Goal: Information Seeking & Learning: Learn about a topic

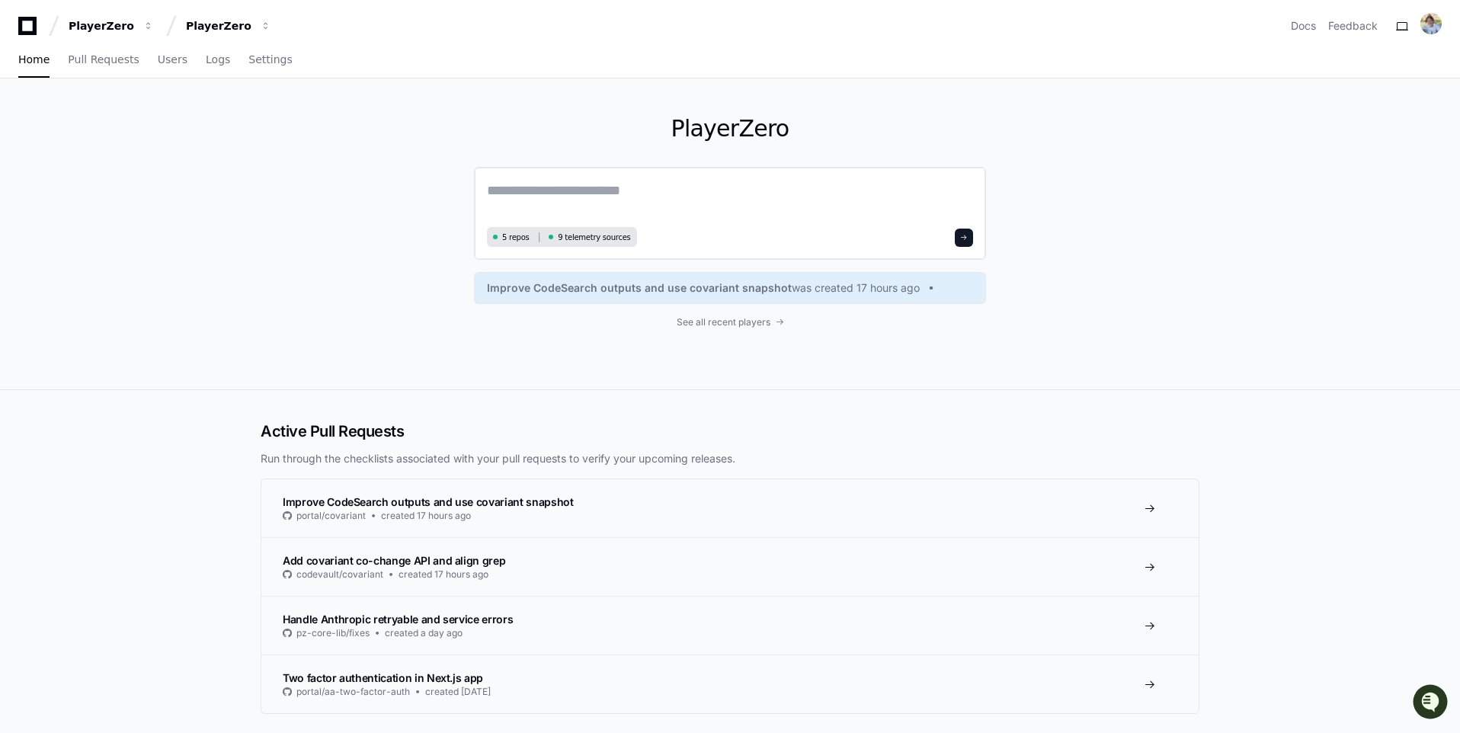
click at [564, 198] on textarea at bounding box center [730, 201] width 486 height 43
click at [174, 64] on span "Users" at bounding box center [173, 59] width 30 height 9
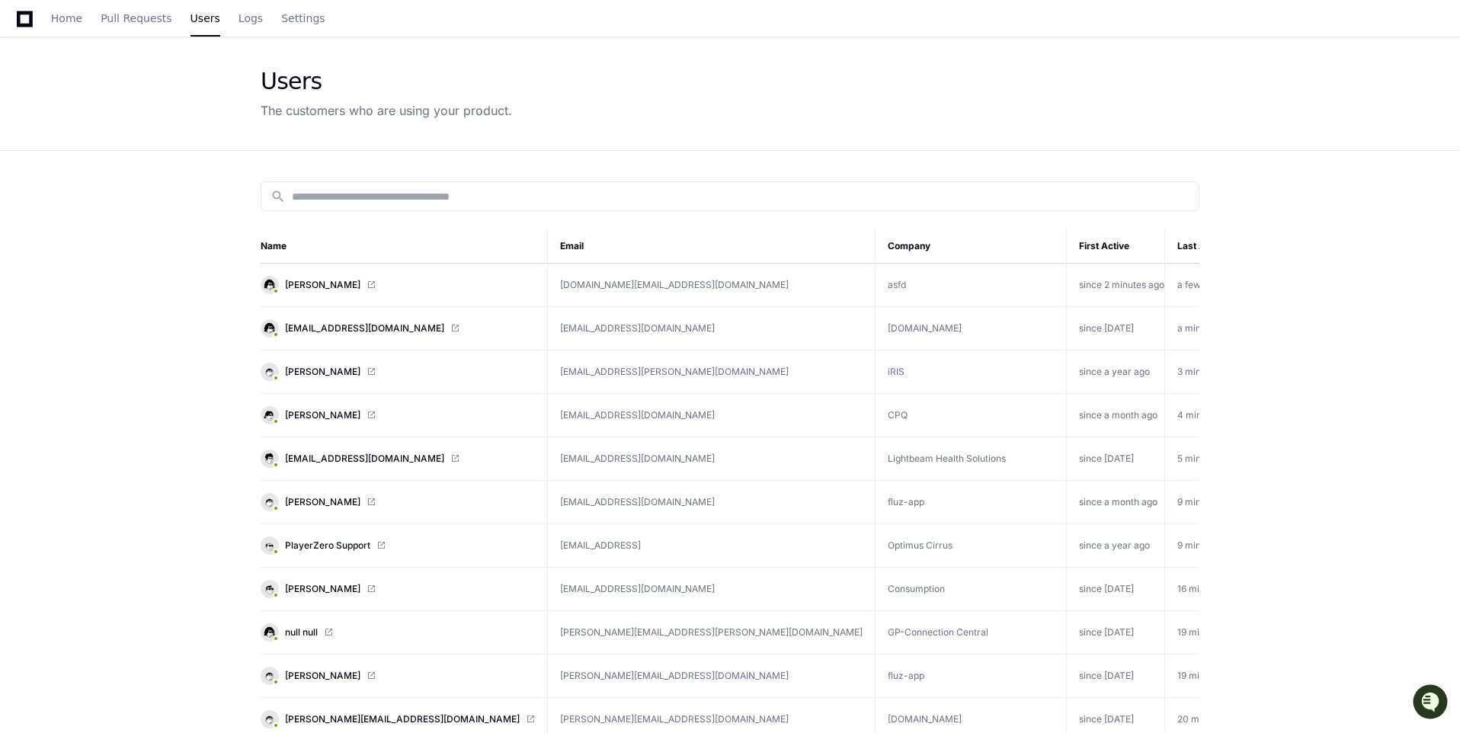
scroll to position [43, 0]
click at [240, 19] on span "Logs" at bounding box center [250, 16] width 24 height 9
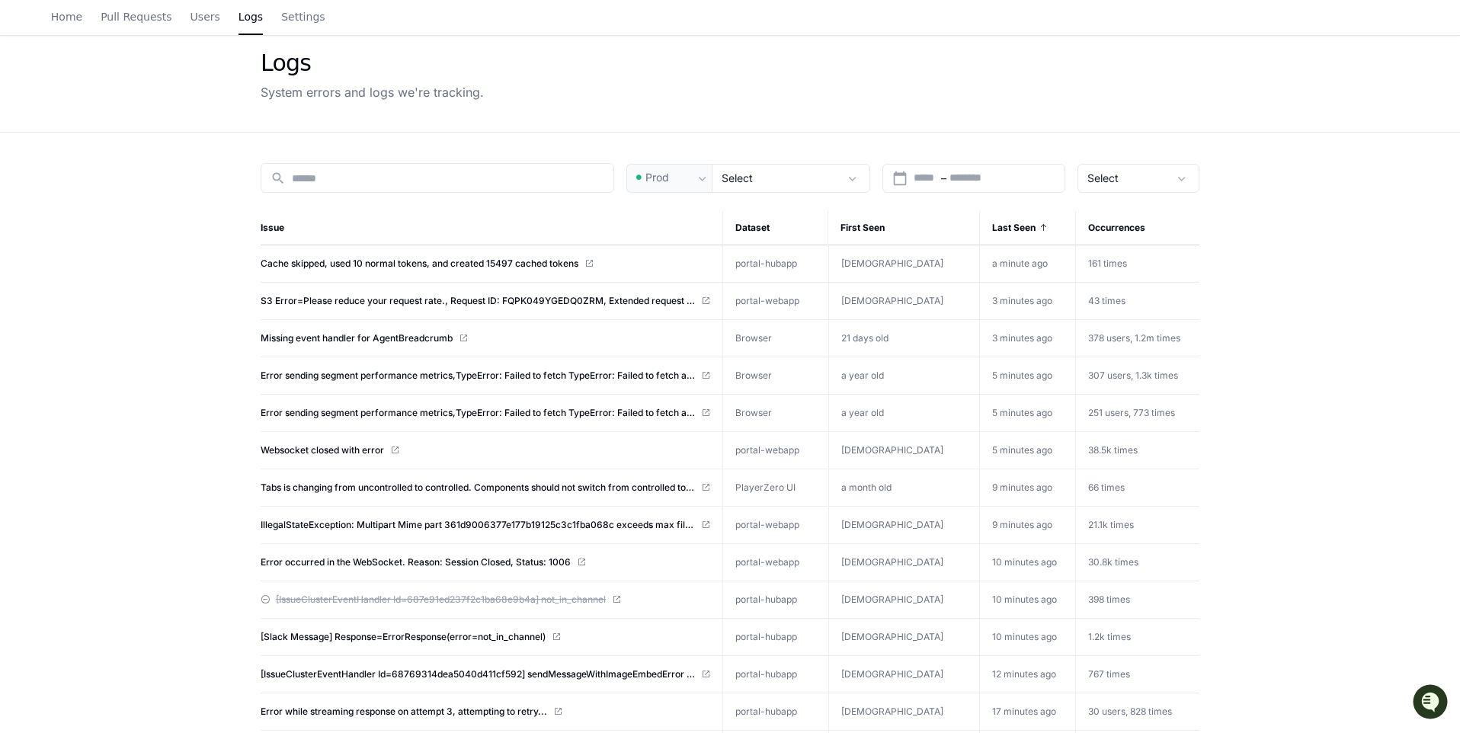
scroll to position [60, 0]
click at [792, 191] on div "search Prod Select calendar_today Start – End date Select Issue Dataset First S…" at bounding box center [729, 684] width 975 height 1105
click at [769, 182] on div "Select" at bounding box center [779, 177] width 117 height 15
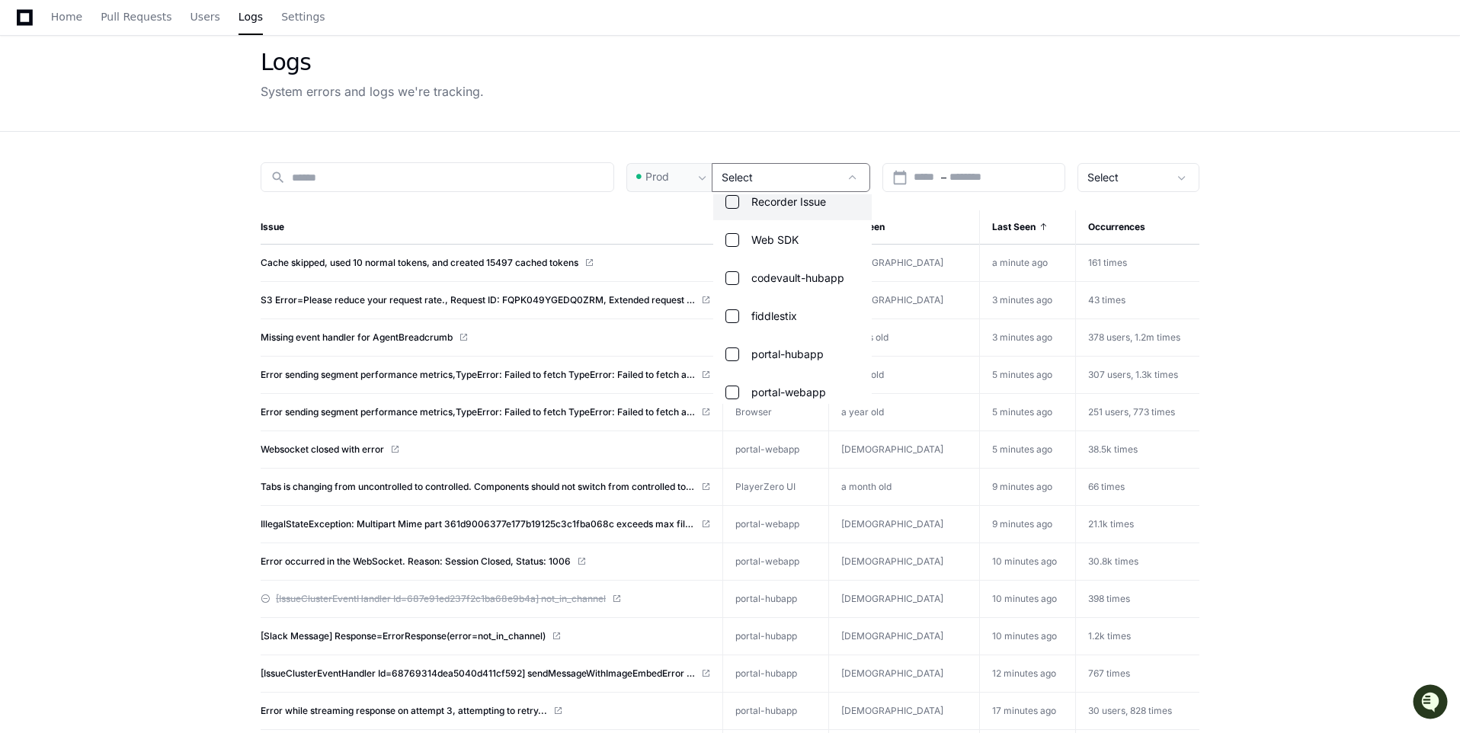
scroll to position [152, 0]
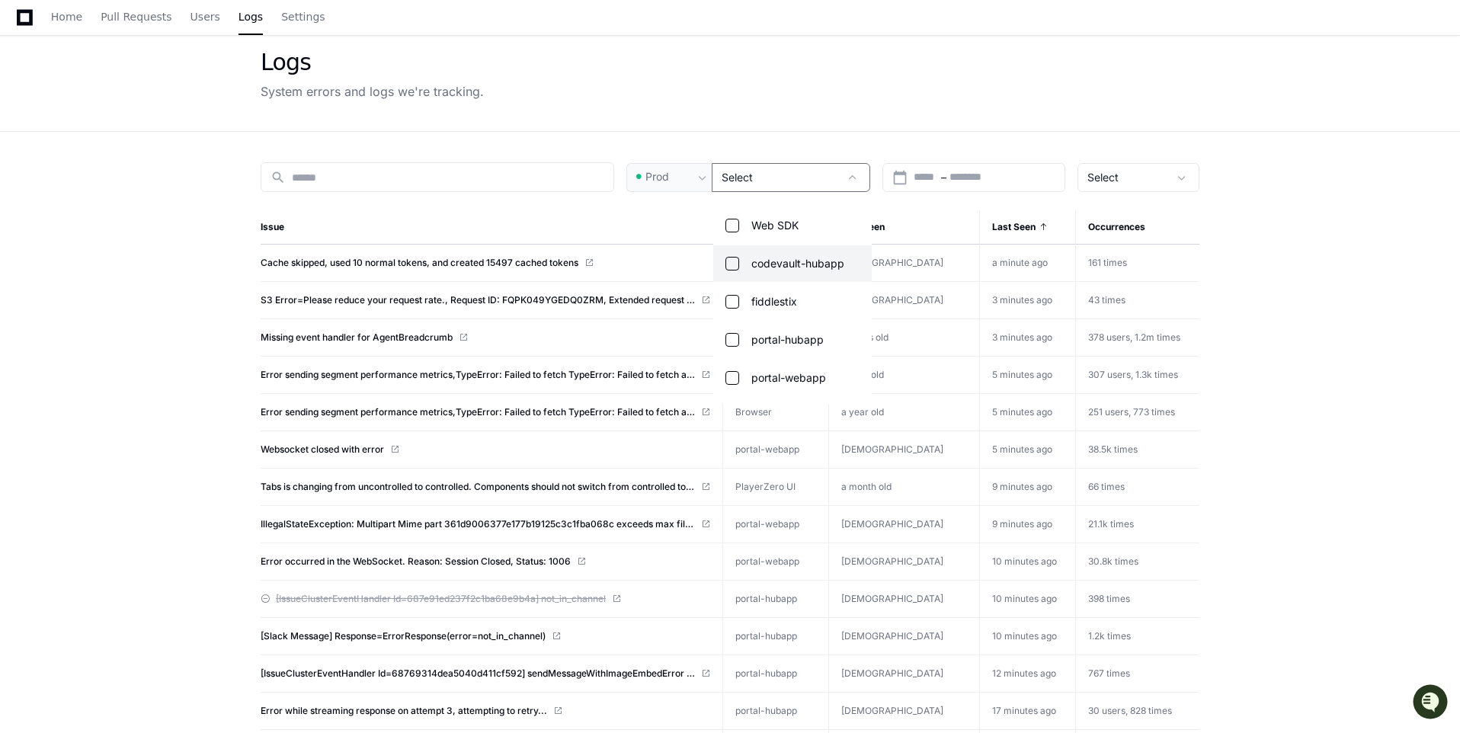
click at [730, 261] on mat-pseudo-checkbox at bounding box center [732, 264] width 14 height 14
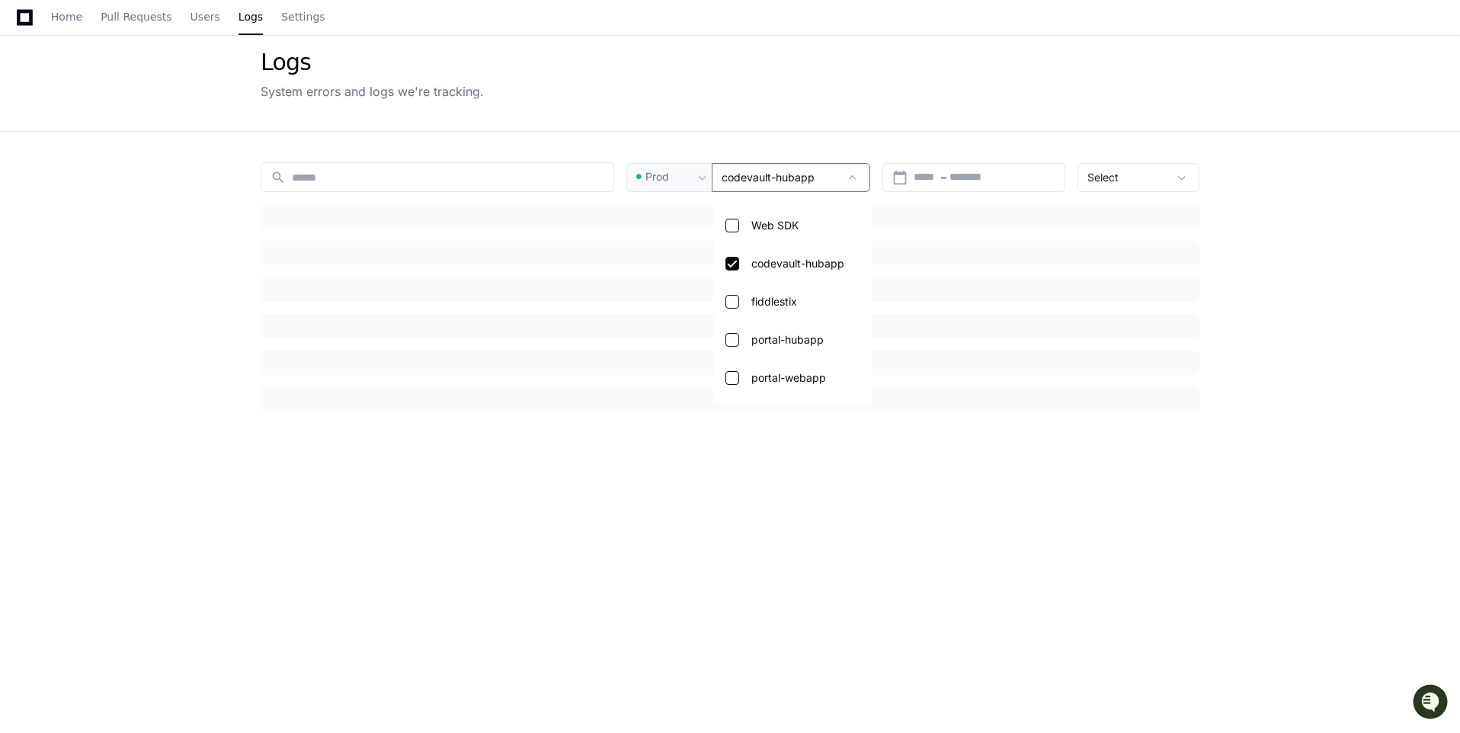
click at [686, 112] on div at bounding box center [730, 366] width 1460 height 733
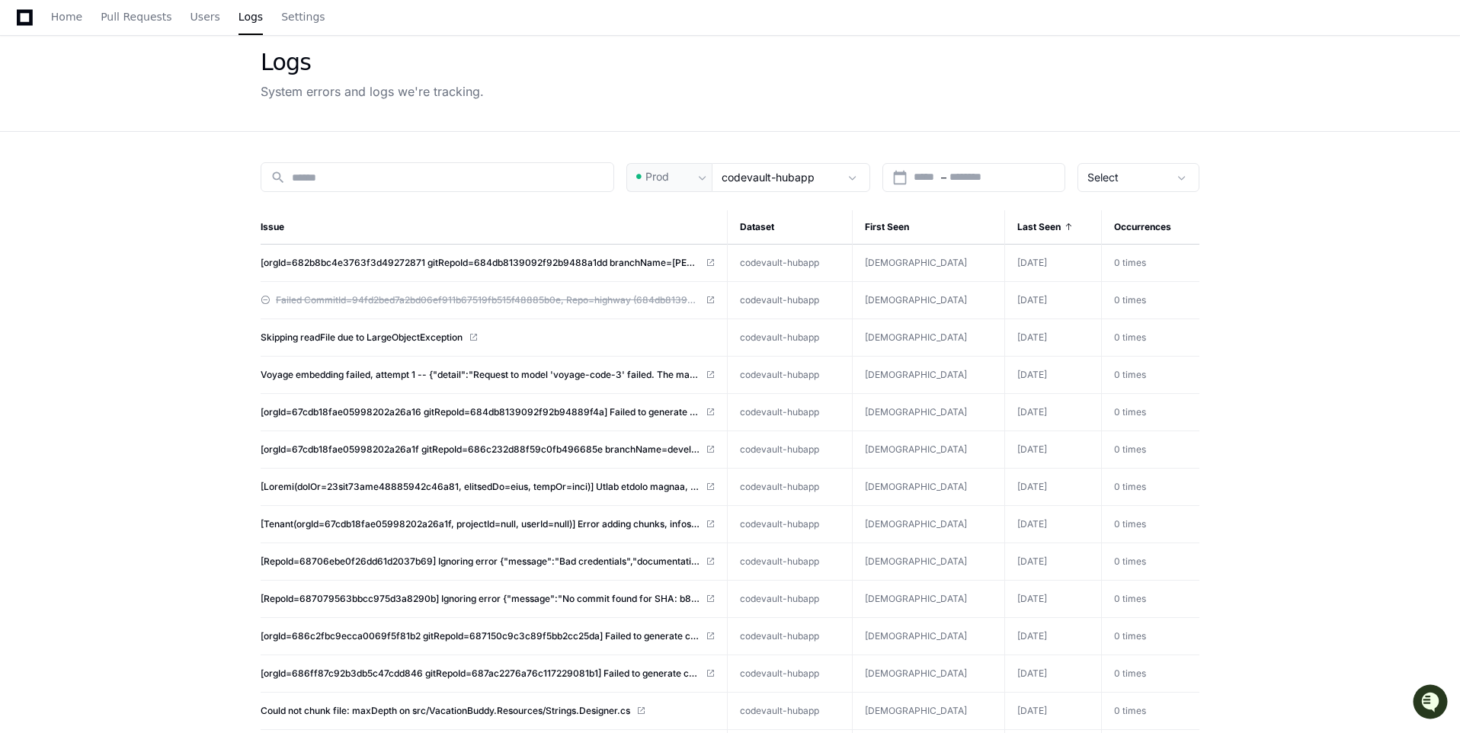
click at [772, 193] on div "search Prod codevault-hubapp calendar_today Start – End date Select Issue Datas…" at bounding box center [729, 684] width 975 height 1105
click at [770, 187] on div "codevault-hubapp" at bounding box center [791, 177] width 158 height 29
click at [727, 371] on mat-pseudo-checkbox at bounding box center [732, 367] width 14 height 14
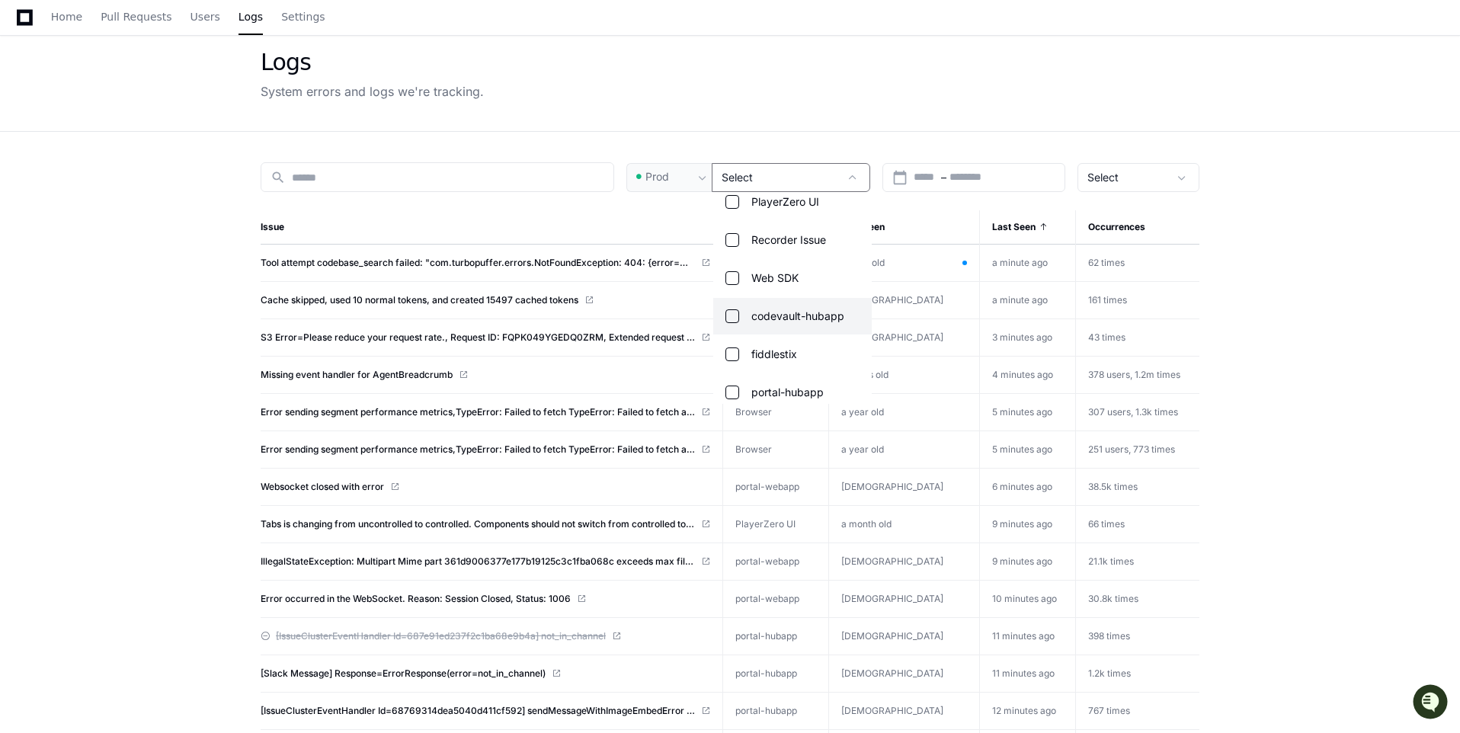
scroll to position [152, 0]
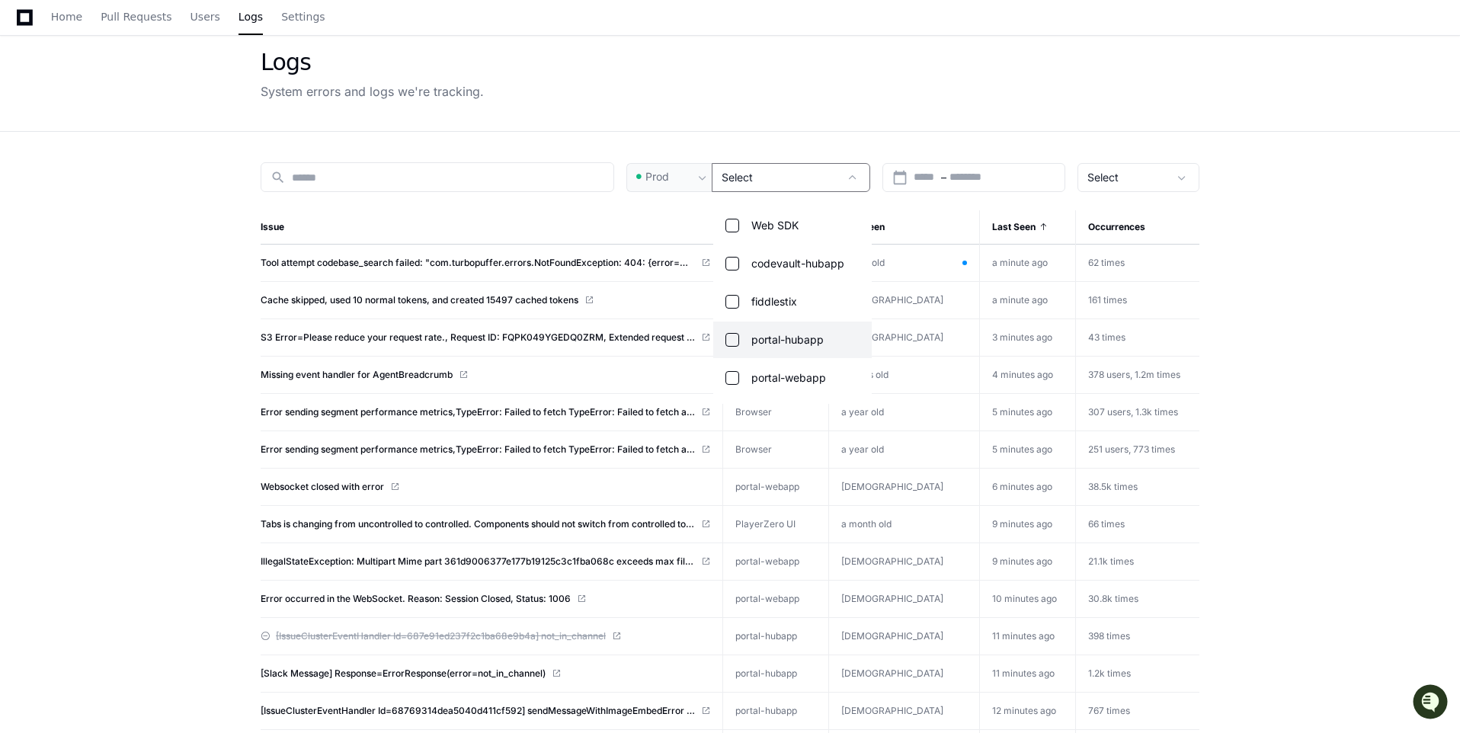
click at [728, 337] on mat-pseudo-checkbox at bounding box center [732, 340] width 14 height 14
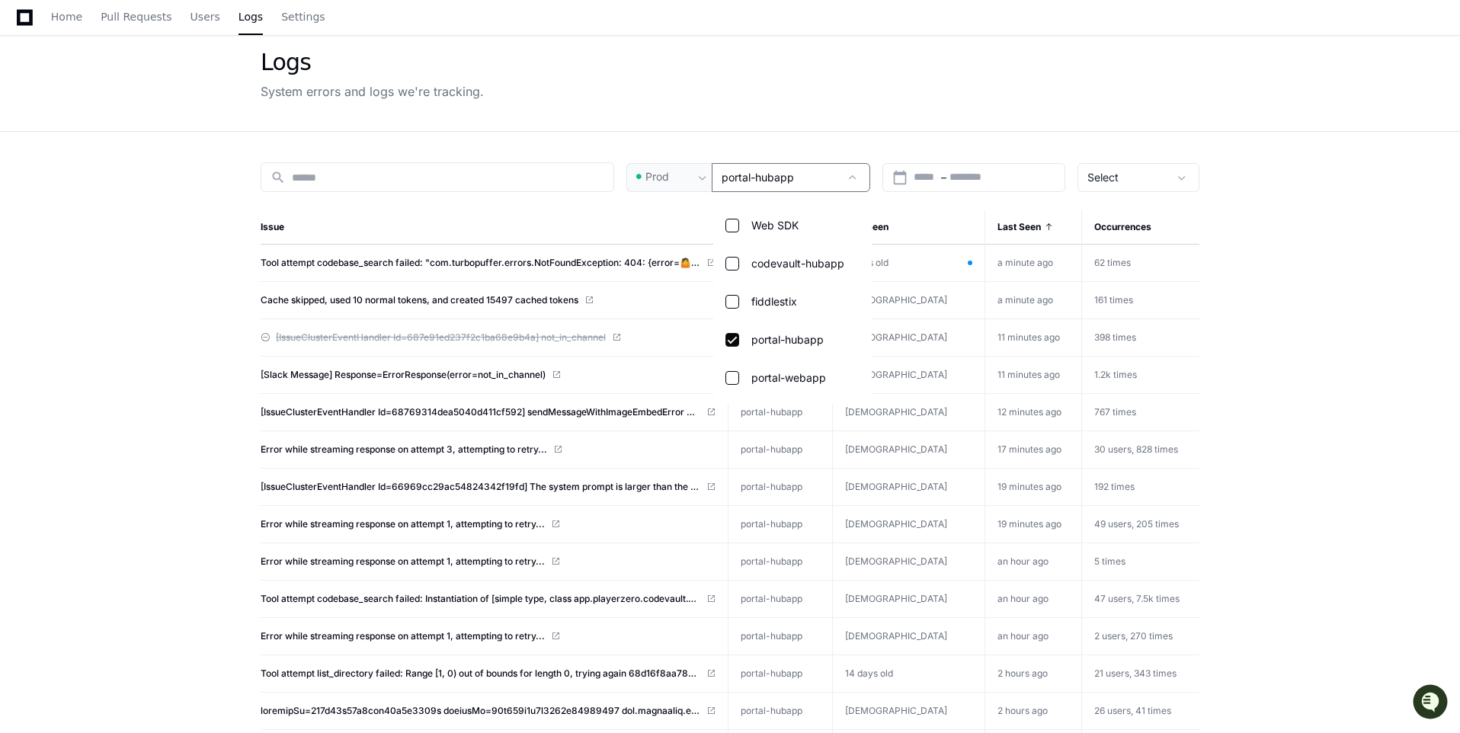
click at [178, 305] on div at bounding box center [730, 366] width 1460 height 733
click at [445, 260] on span "Tool attempt codebase_search failed: "com.turbopuffer.errors.NotFoundException:…" at bounding box center [481, 263] width 440 height 12
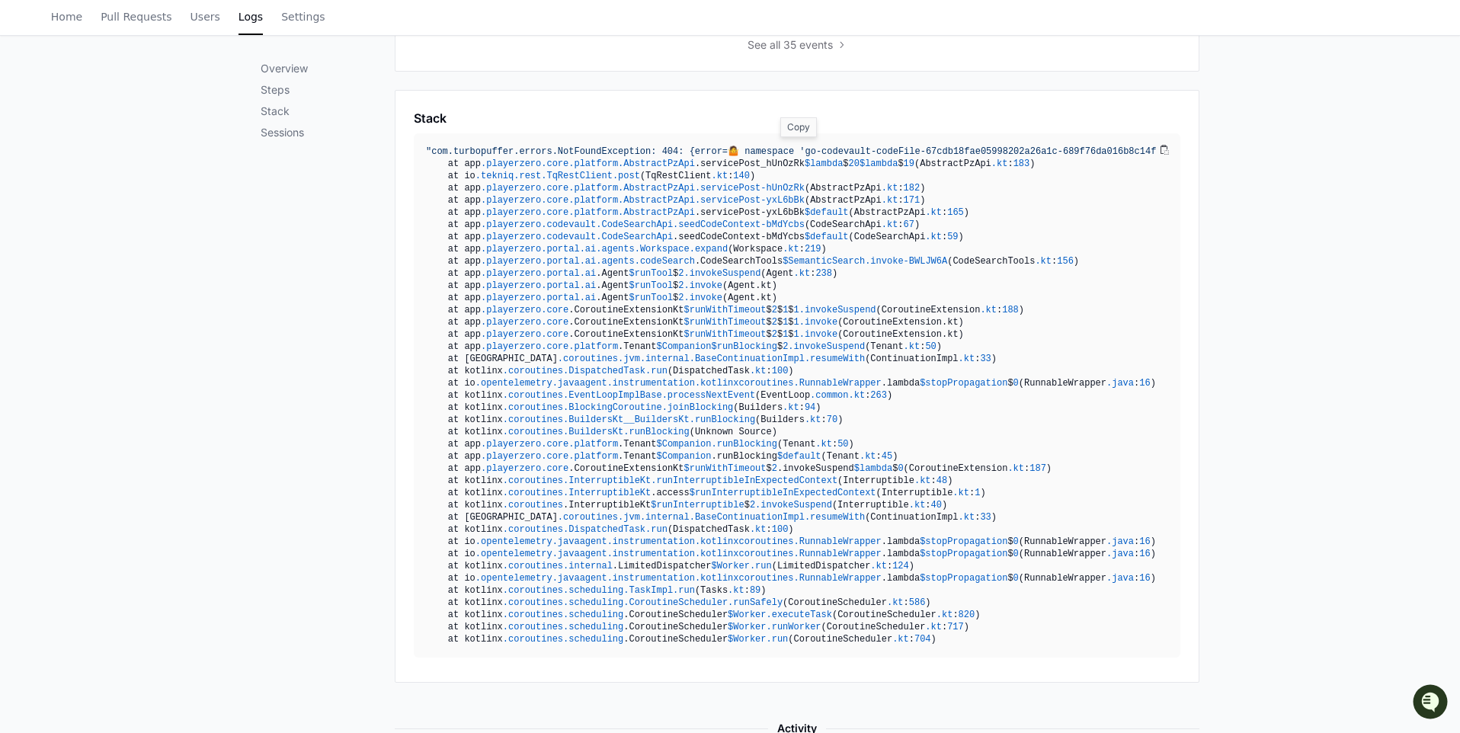
scroll to position [713, 0]
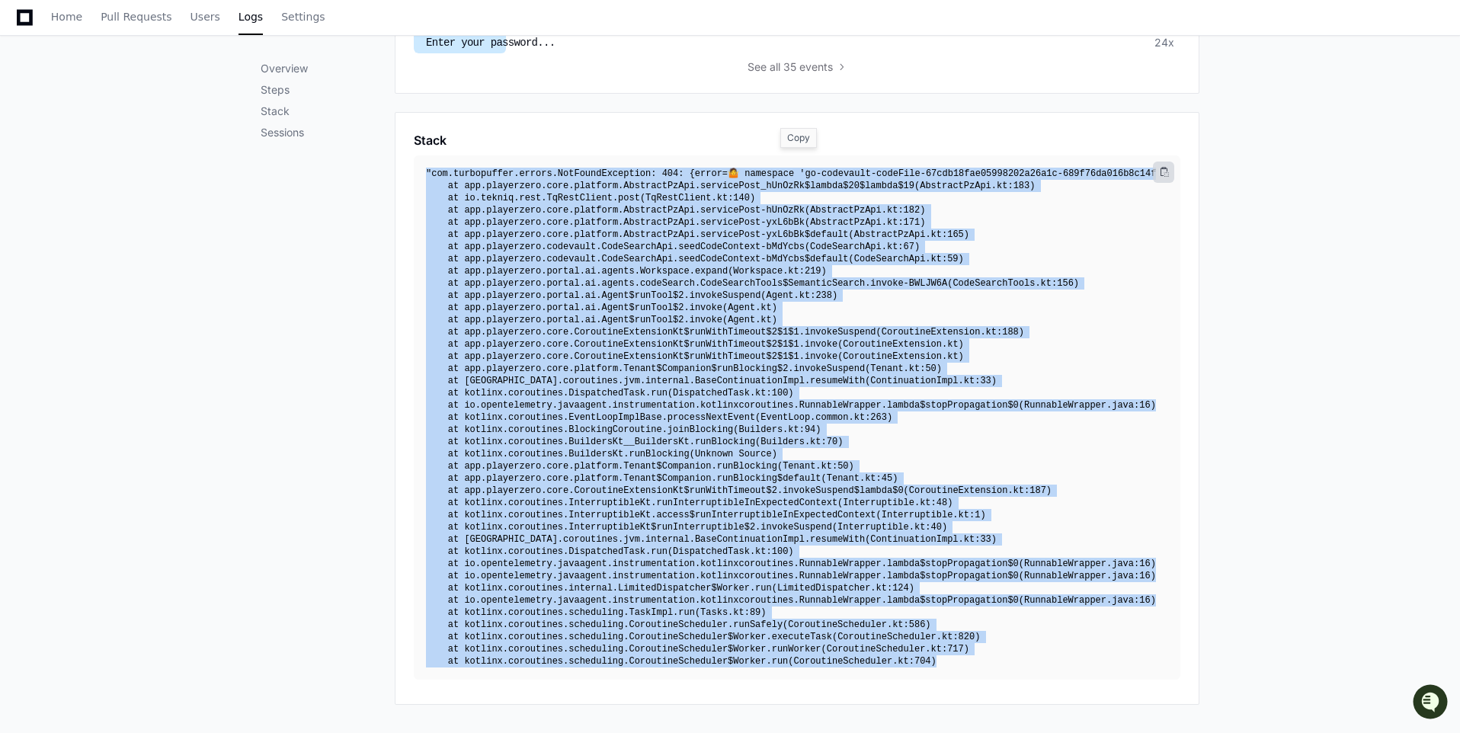
click at [1165, 171] on span at bounding box center [1163, 172] width 9 height 9
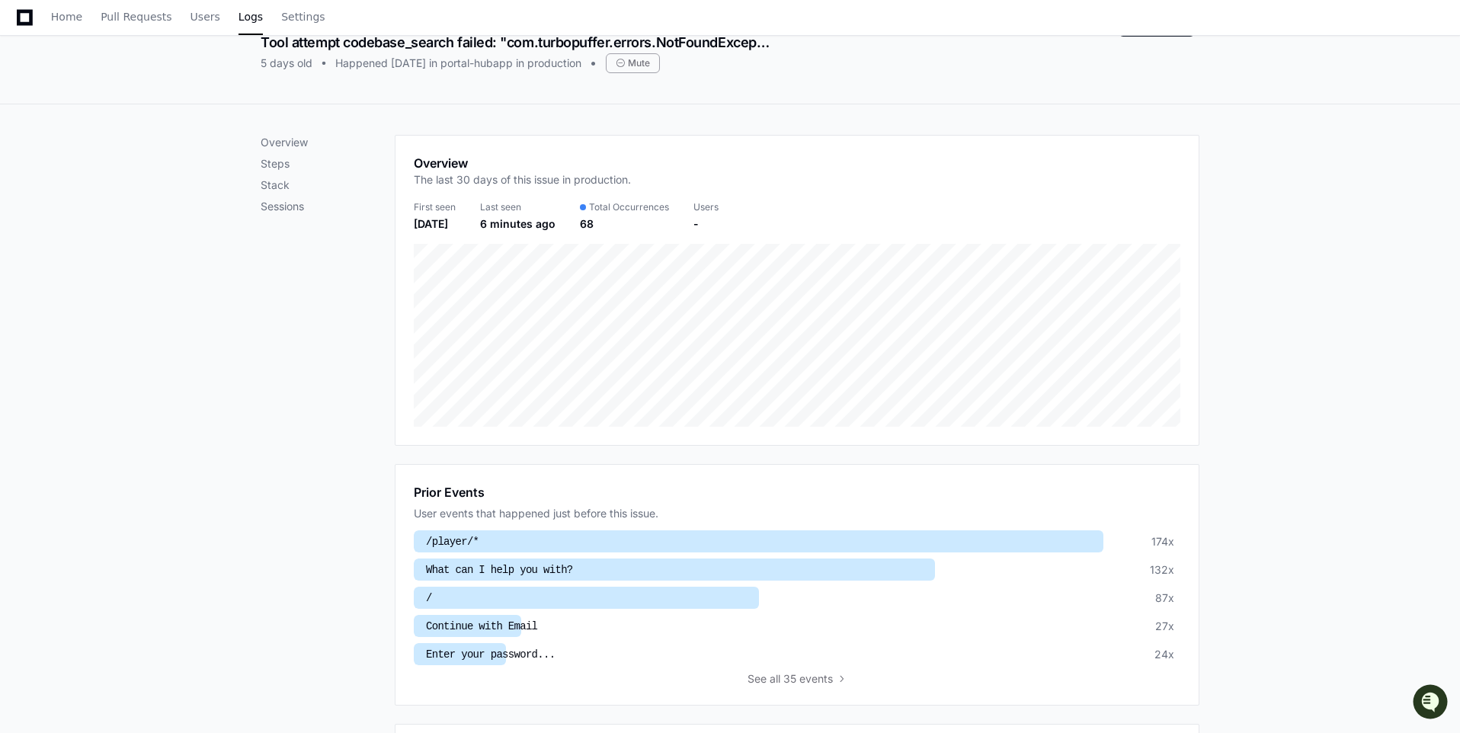
scroll to position [0, 0]
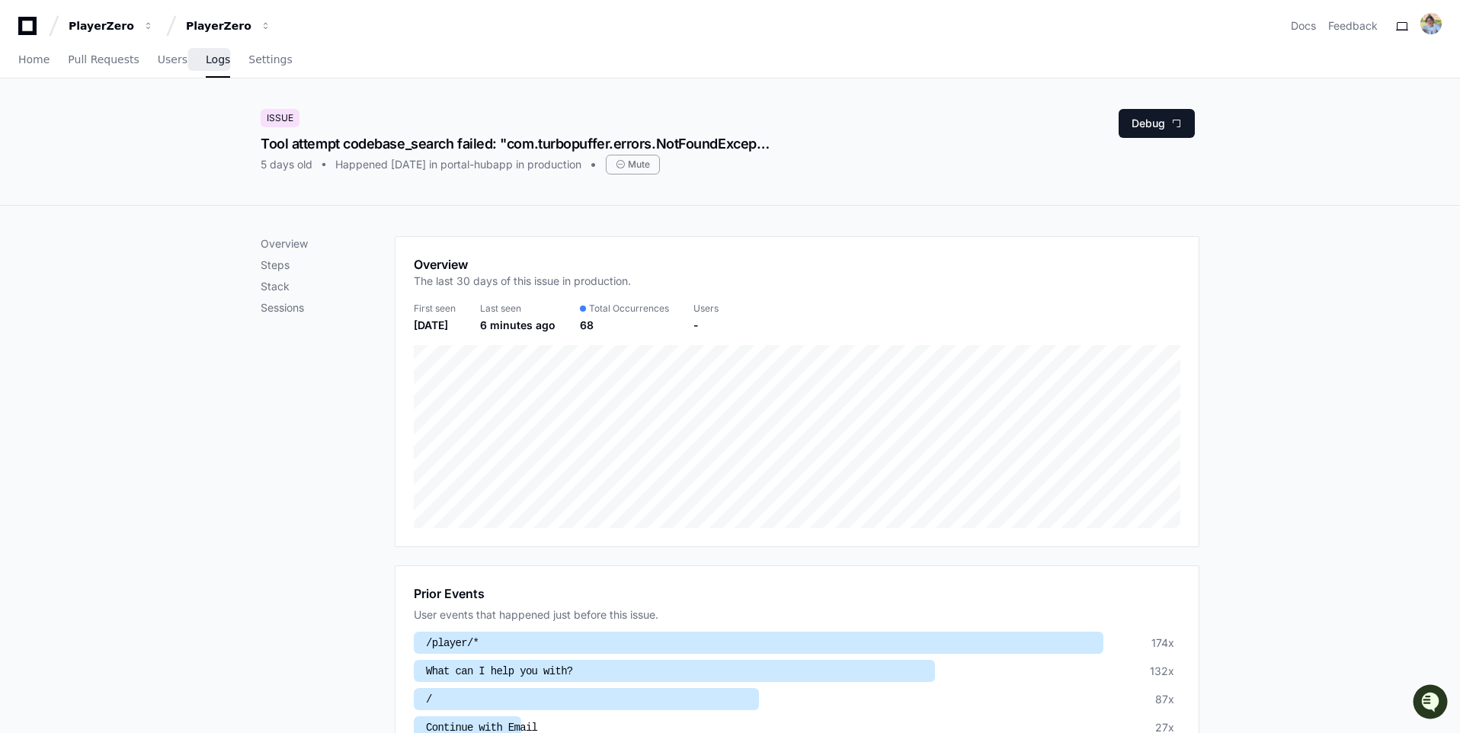
click at [213, 61] on span "Logs" at bounding box center [218, 59] width 24 height 9
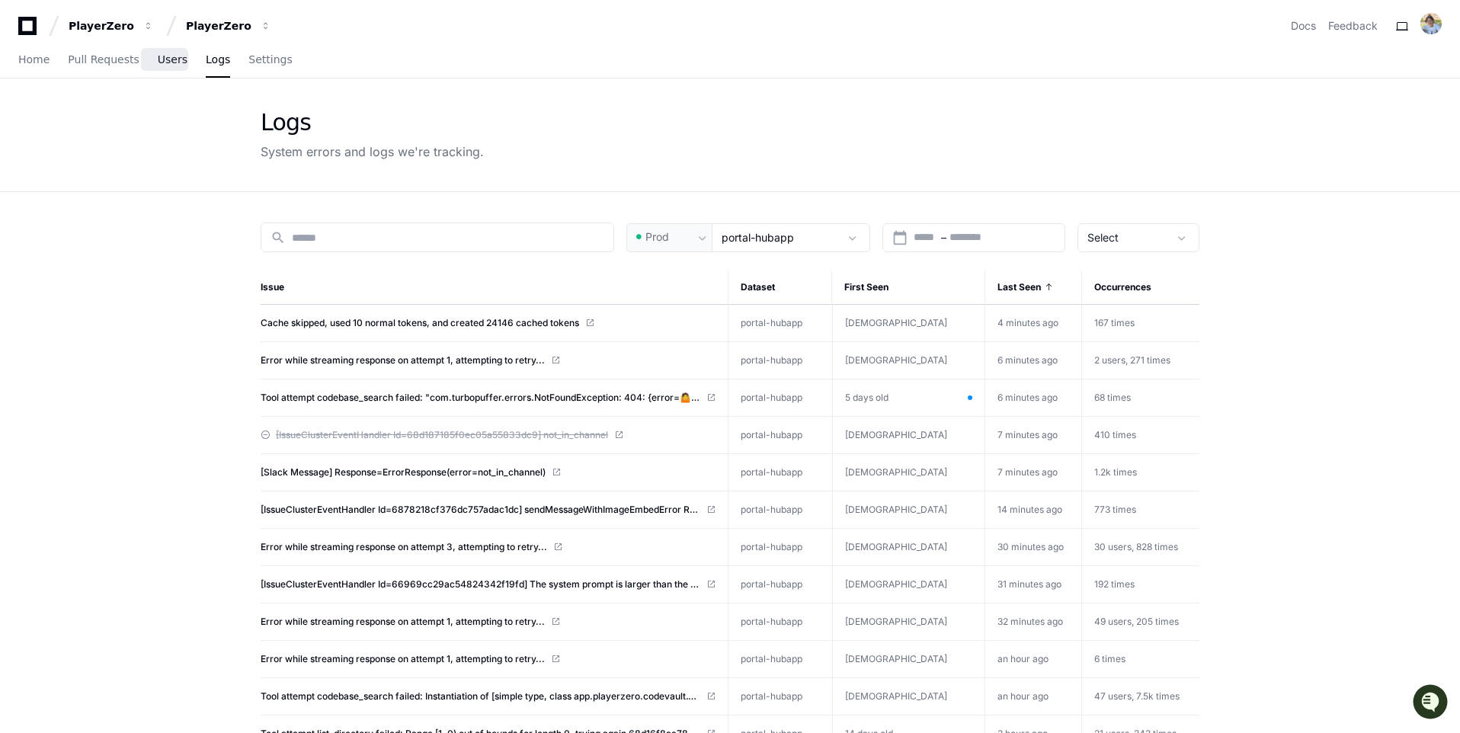
click at [168, 69] on link "Users" at bounding box center [173, 60] width 30 height 35
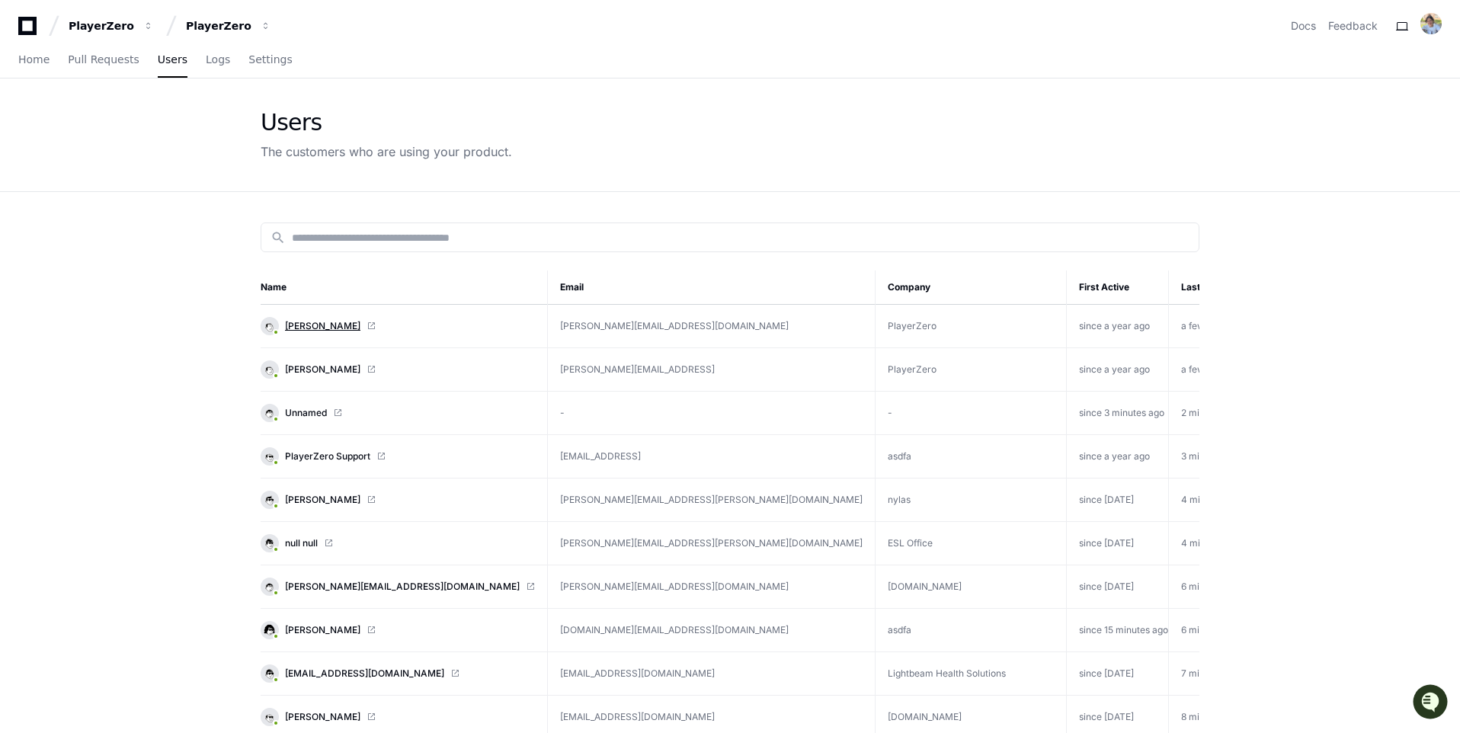
click at [323, 324] on span "[PERSON_NAME]" at bounding box center [322, 326] width 75 height 12
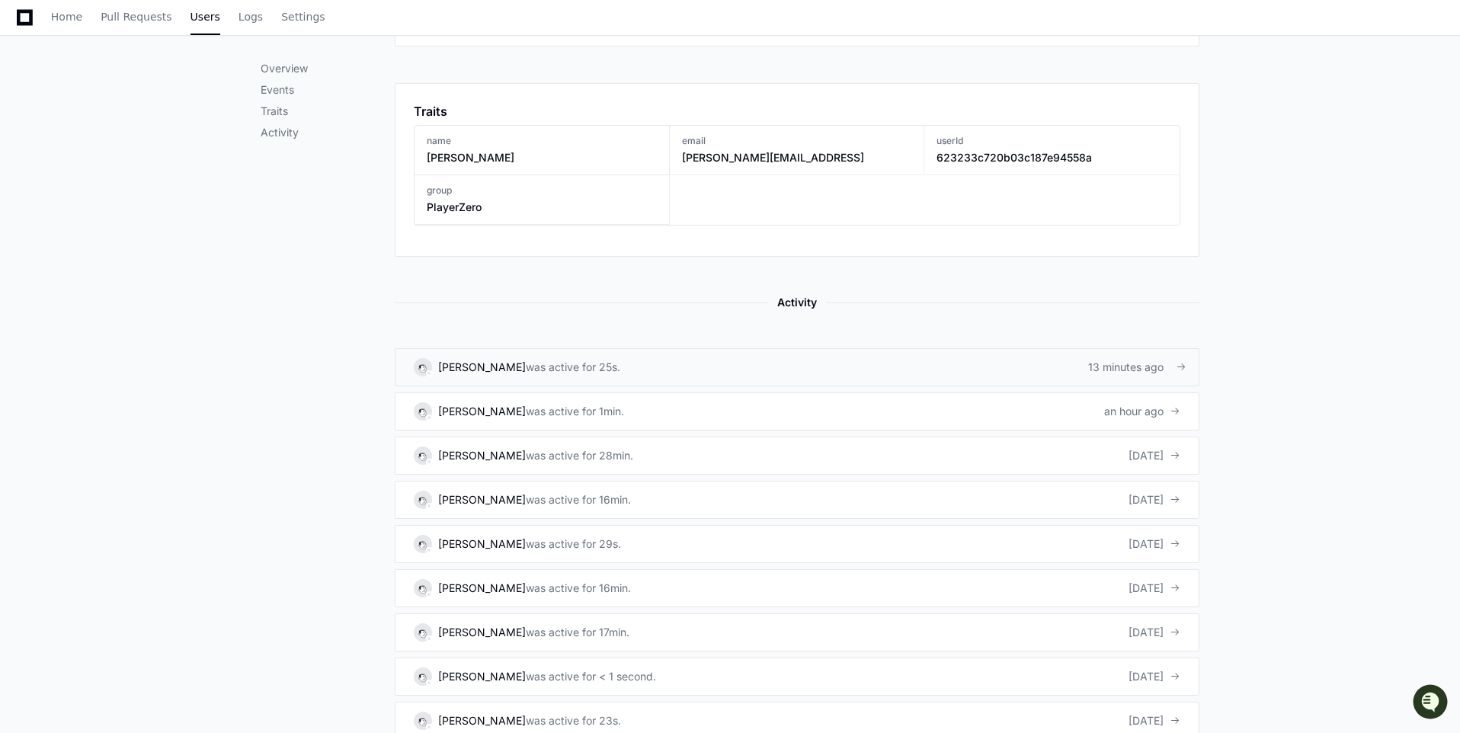
click at [586, 368] on div "was active for 25s." at bounding box center [573, 367] width 94 height 15
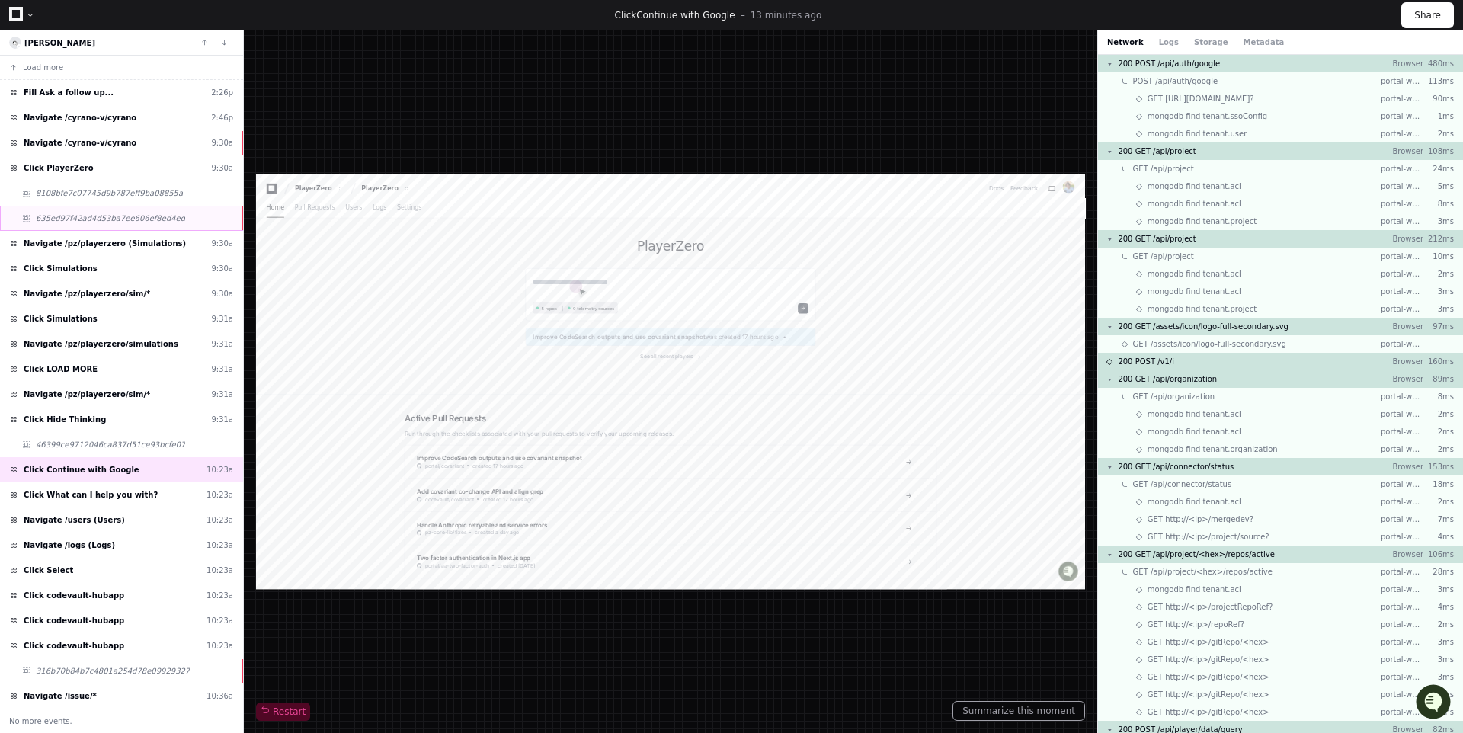
click at [155, 223] on span "635ed97f42ad4d53ba7ee606ef8ed4ed" at bounding box center [110, 218] width 149 height 11
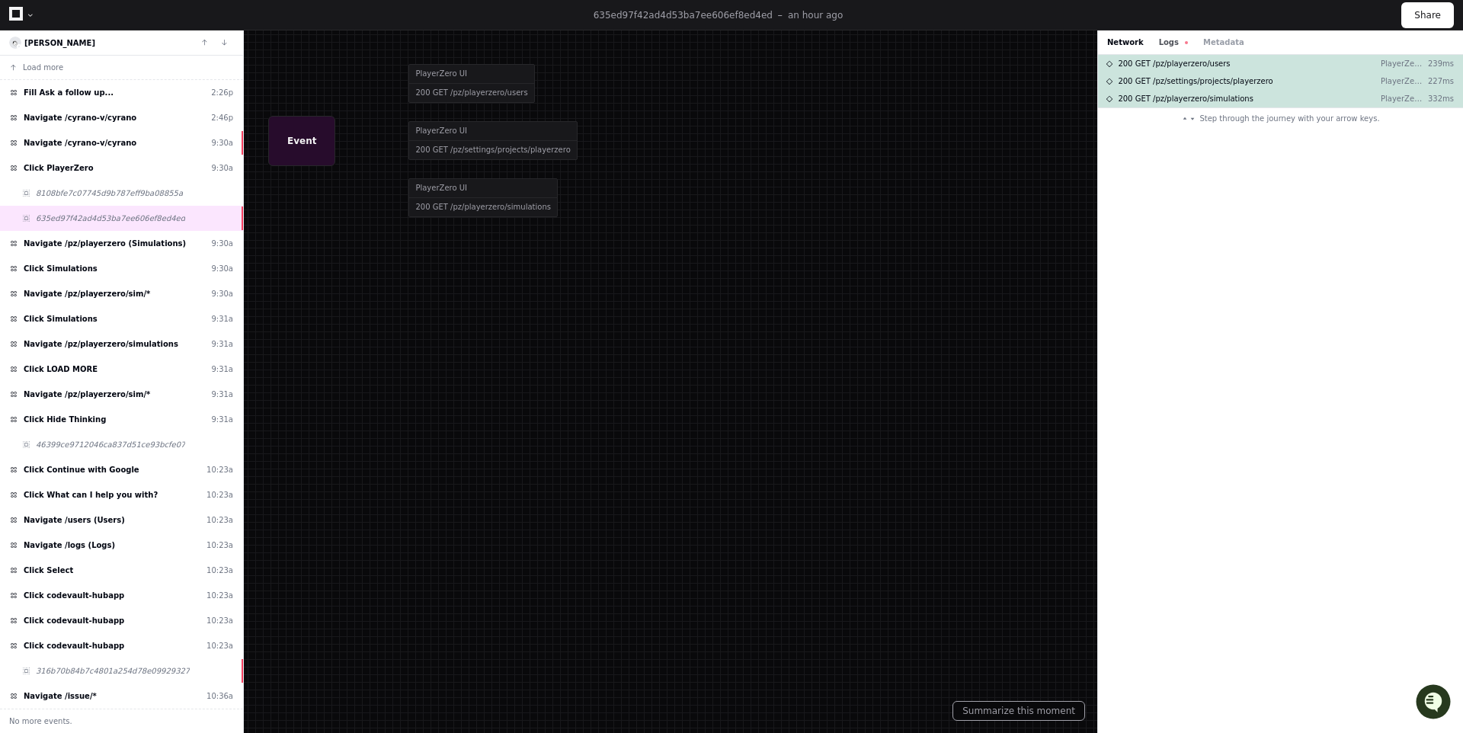
click at [1177, 42] on button "Logs" at bounding box center [1173, 42] width 29 height 11
